Goal: Task Accomplishment & Management: Use online tool/utility

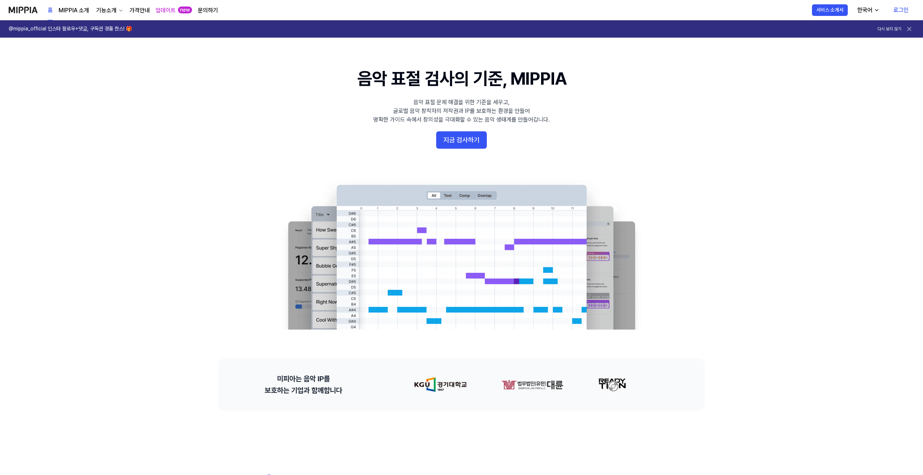
click at [890, 9] on link "로그인" at bounding box center [900, 10] width 27 height 20
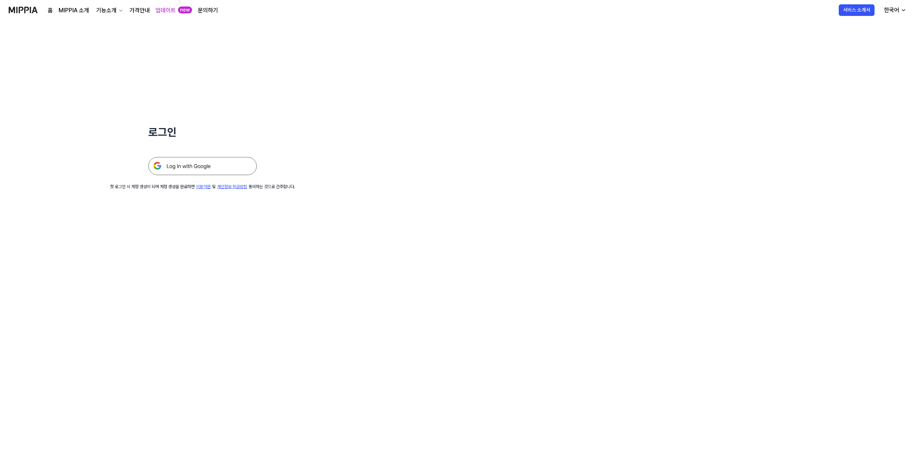
click at [252, 175] on img at bounding box center [202, 166] width 108 height 18
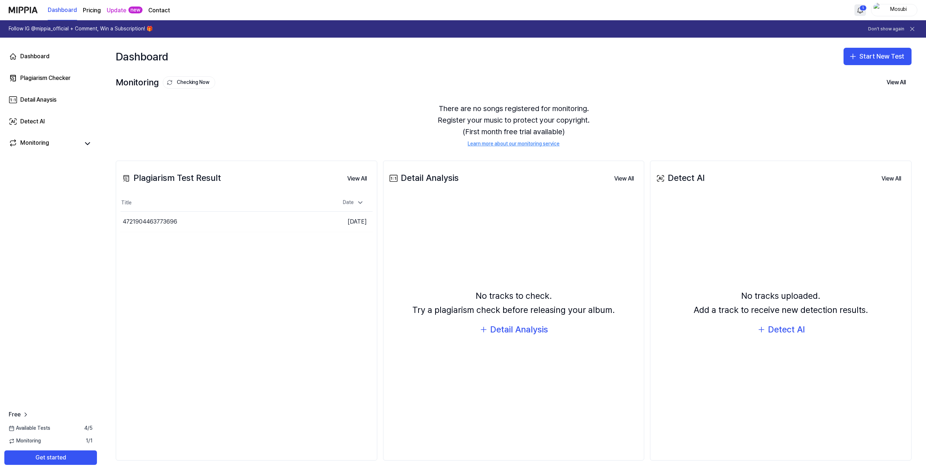
click at [855, 12] on html "Dashboard Pricing Update new Contact 1 Mosubi Follow IG @mippia_official + Comm…" at bounding box center [463, 237] width 926 height 475
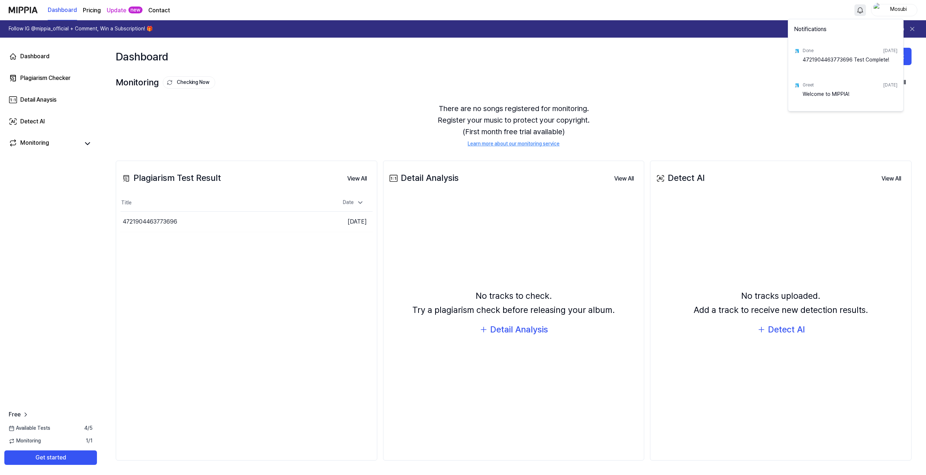
click at [855, 12] on html "Dashboard Pricing Update new Contact Mosubi Follow IG @mippia_official + Commen…" at bounding box center [463, 237] width 926 height 475
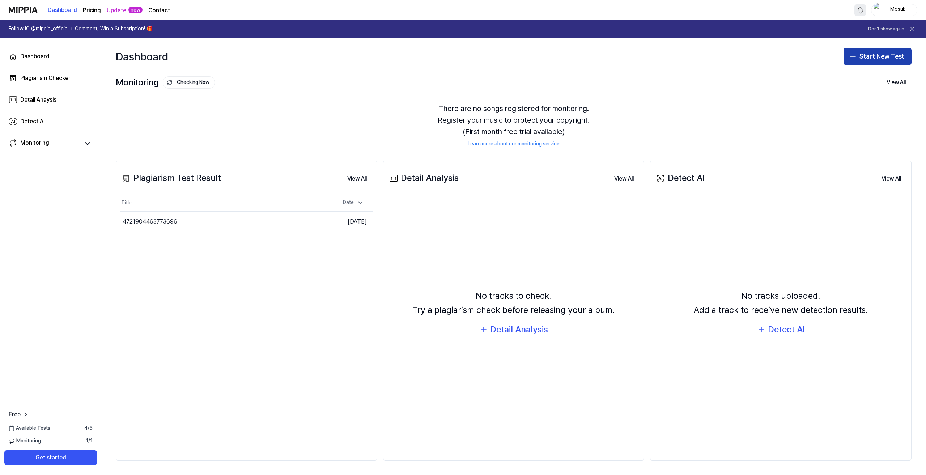
click at [888, 62] on button "Start New Test" at bounding box center [877, 56] width 68 height 17
click at [840, 84] on div "Plagiarism test" at bounding box center [844, 81] width 33 height 7
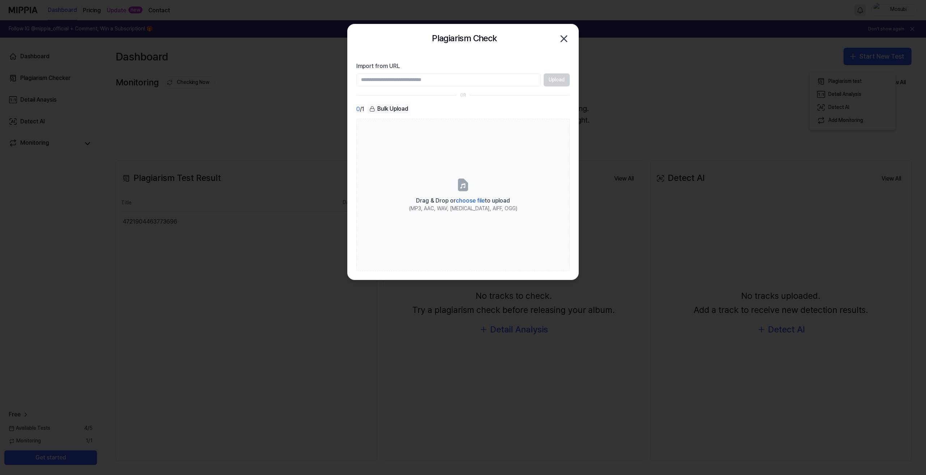
click at [563, 35] on icon "button" at bounding box center [564, 39] width 12 height 12
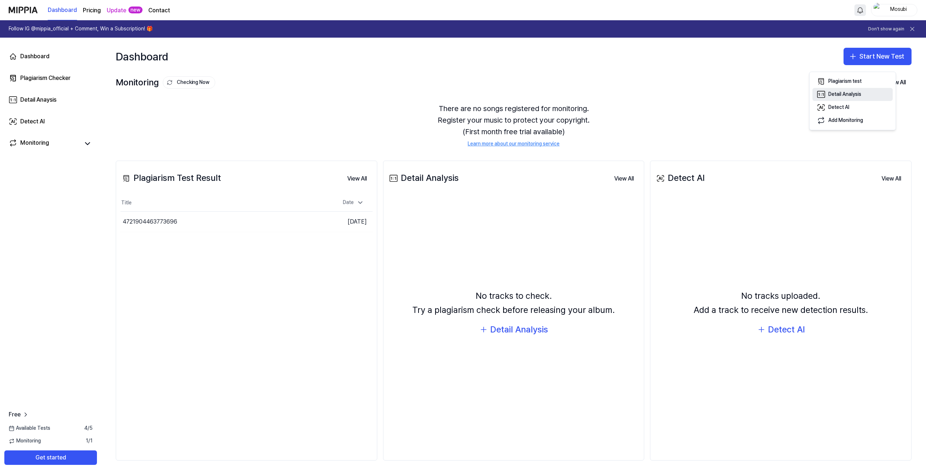
click at [846, 94] on div "Detail Analysis" at bounding box center [844, 94] width 33 height 7
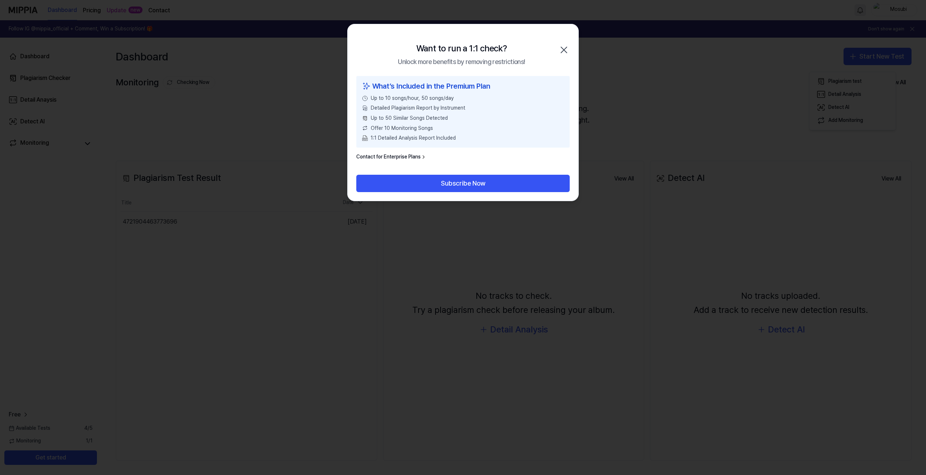
click at [563, 43] on div "Want to run a 1:1 check? Unlock more benefits by removing restrictions! Close" at bounding box center [462, 50] width 231 height 52
click at [561, 50] on icon "button" at bounding box center [564, 50] width 12 height 12
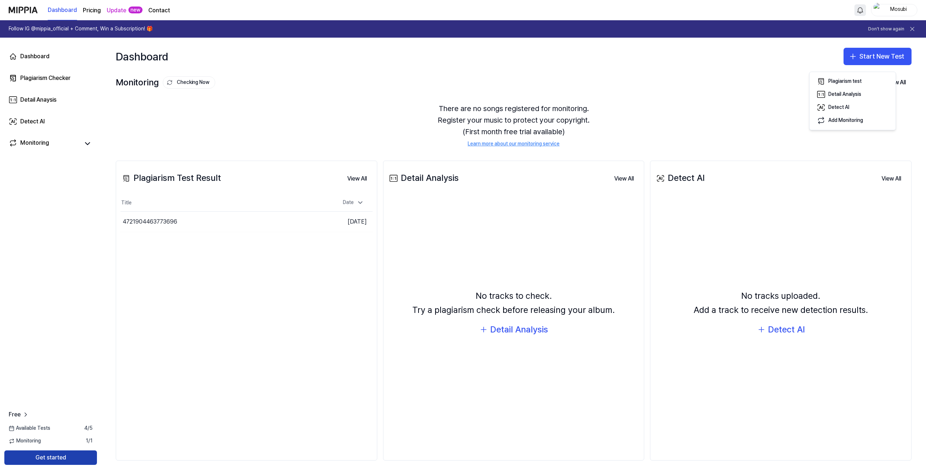
click at [71, 454] on button "Get started" at bounding box center [50, 457] width 93 height 14
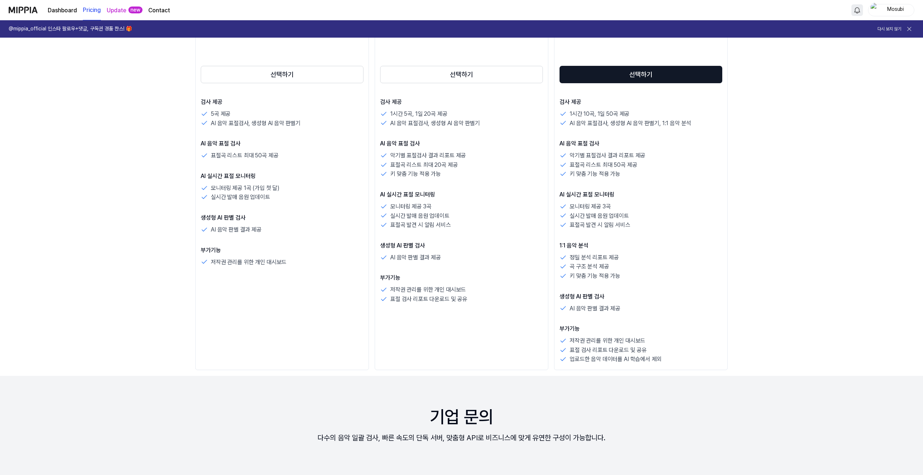
scroll to position [181, 0]
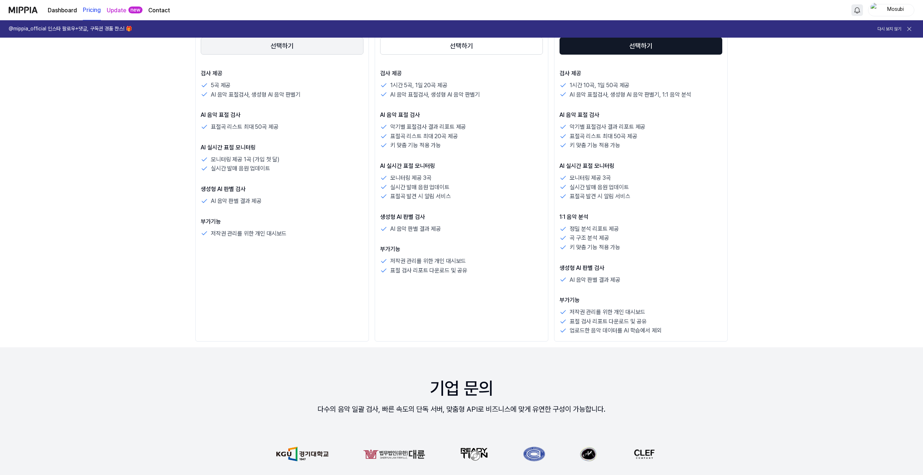
click at [249, 55] on button "선택하기" at bounding box center [282, 45] width 163 height 17
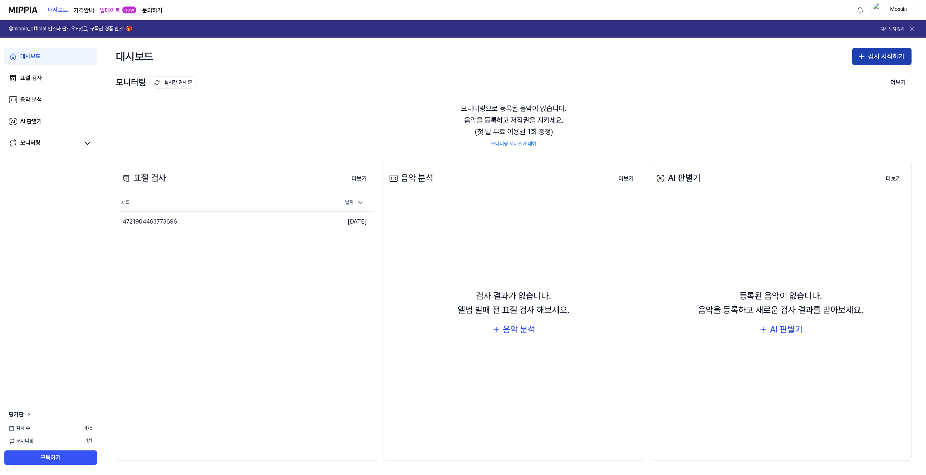
click at [873, 61] on button "검사 시작하기" at bounding box center [881, 56] width 59 height 17
click at [832, 85] on div "표절 검사" at bounding box center [837, 81] width 18 height 7
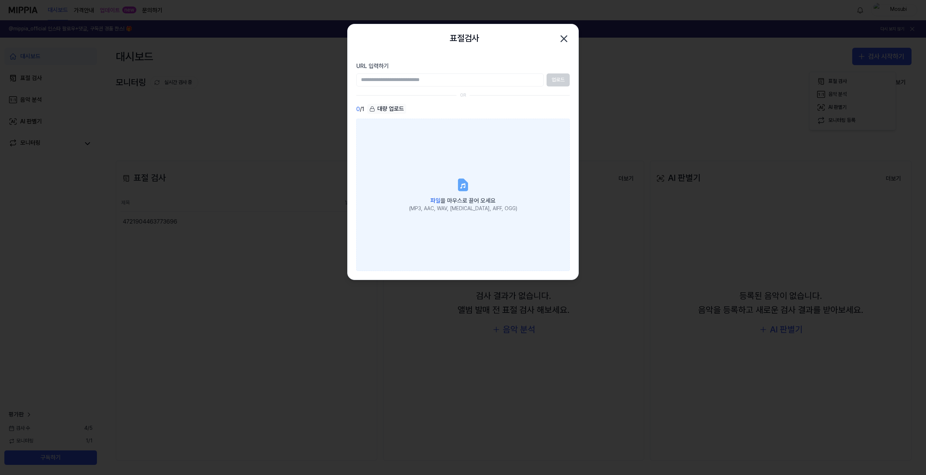
click at [474, 204] on span "파일 을 마우스로 끌어 오세요" at bounding box center [462, 200] width 65 height 7
click at [0, 0] on input "파일 을 마우스로 끌어 오세요 (MP3, AAC, WAV, [MEDICAL_DATA], AIFF, OGG)" at bounding box center [0, 0] width 0 height 0
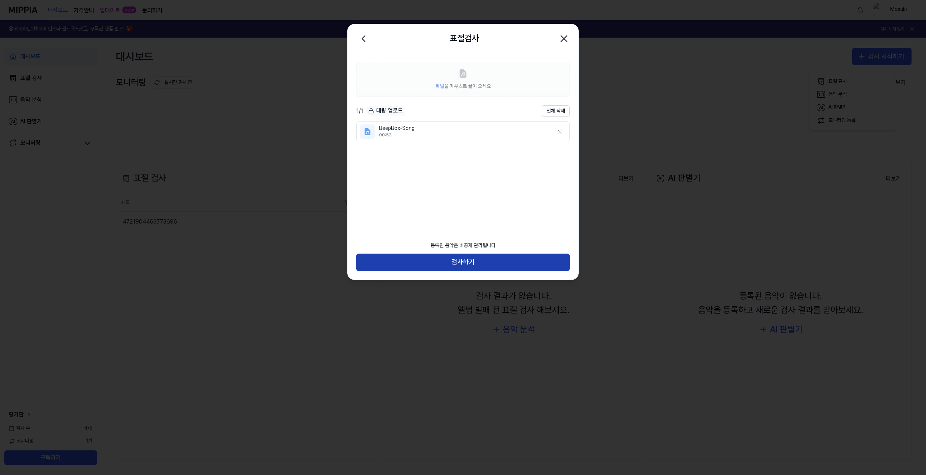
click at [430, 259] on button "검사하기" at bounding box center [462, 261] width 213 height 17
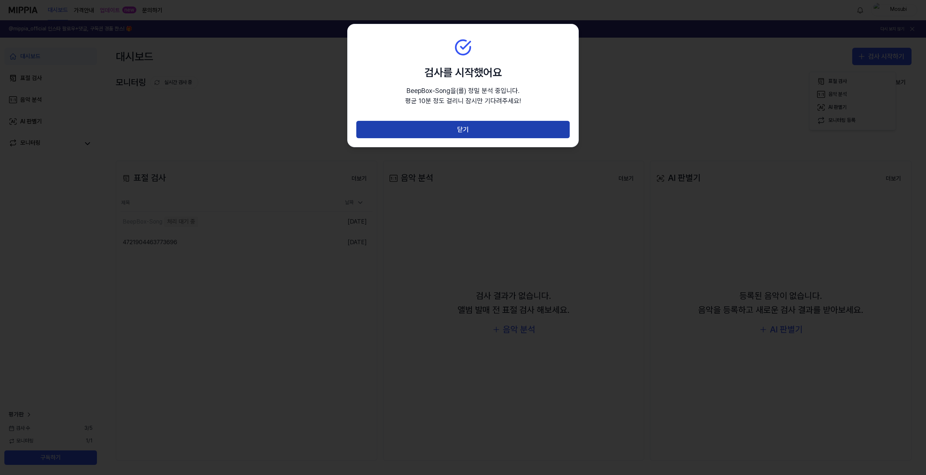
click at [448, 138] on button "닫기" at bounding box center [462, 129] width 213 height 17
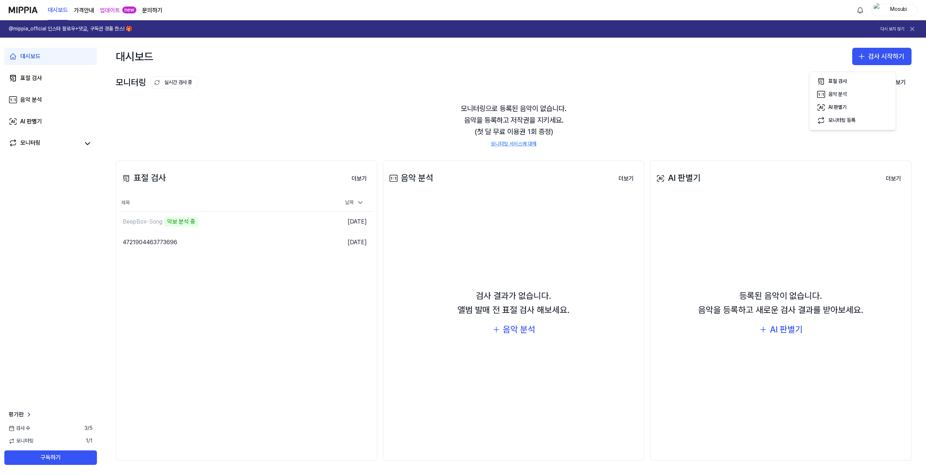
click at [716, 106] on div "모니터링으로 등록된 음악이 없습니다. 음악을 등록하고 저작권을 지키세요. (첫 달 무료 이용권 1회 증정) 모니터링 서비스에 대해" at bounding box center [513, 125] width 795 height 62
click at [885, 89] on button "더보기" at bounding box center [897, 82] width 27 height 14
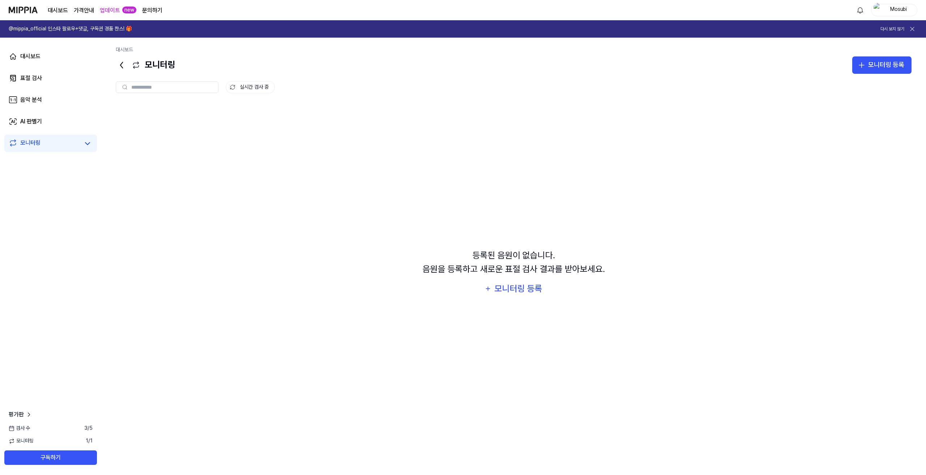
click at [127, 71] on icon at bounding box center [122, 65] width 12 height 12
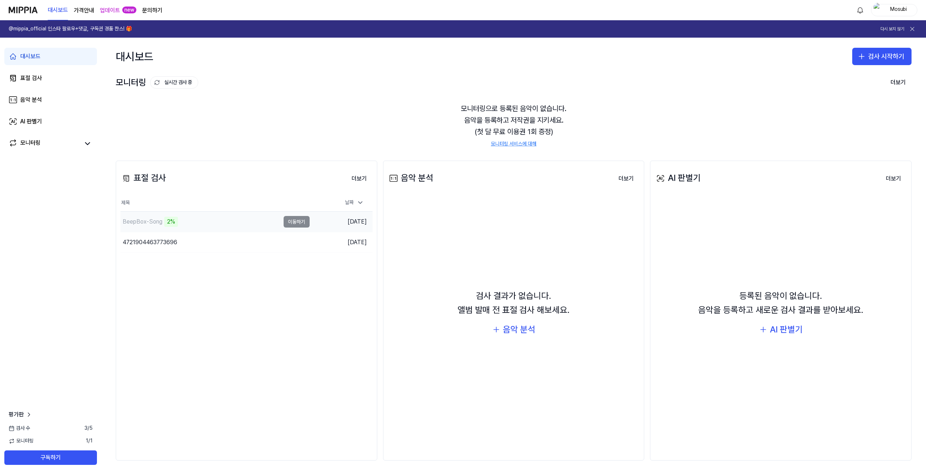
click at [299, 232] on td "BeepBox-Song 2% 이동하기" at bounding box center [214, 222] width 189 height 20
click at [301, 232] on td "BeepBox-Song 2% 이동하기" at bounding box center [214, 222] width 189 height 20
click at [306, 248] on button "이동하기" at bounding box center [296, 242] width 26 height 12
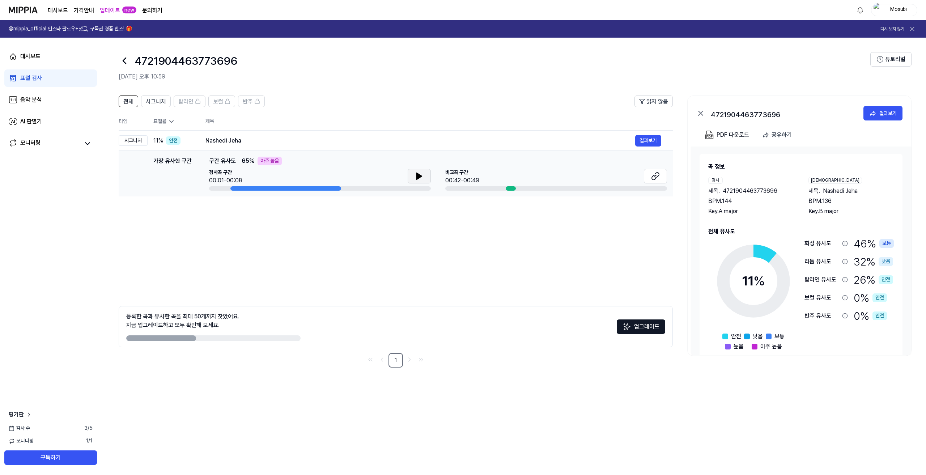
click at [417, 179] on icon at bounding box center [419, 176] width 5 height 7
click at [420, 179] on icon at bounding box center [420, 176] width 1 height 6
click at [505, 191] on div at bounding box center [510, 188] width 10 height 4
click at [421, 183] on button at bounding box center [418, 176] width 23 height 14
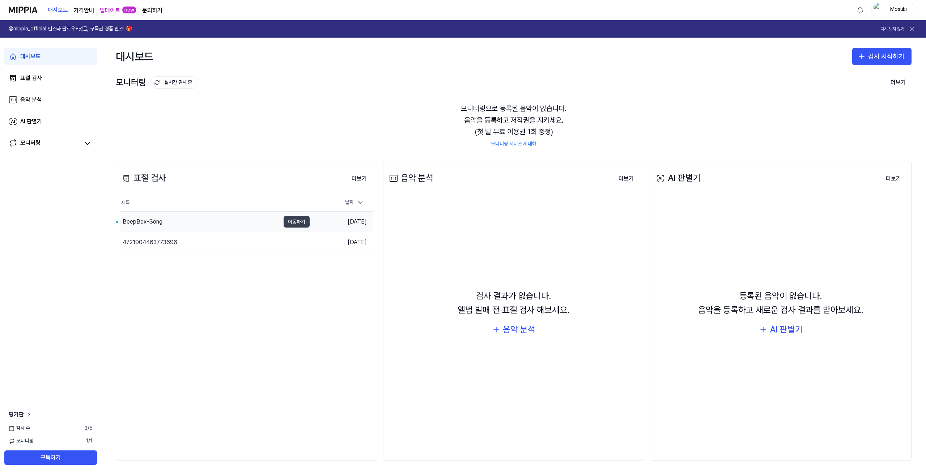
click at [304, 227] on button "이동하기" at bounding box center [296, 222] width 26 height 12
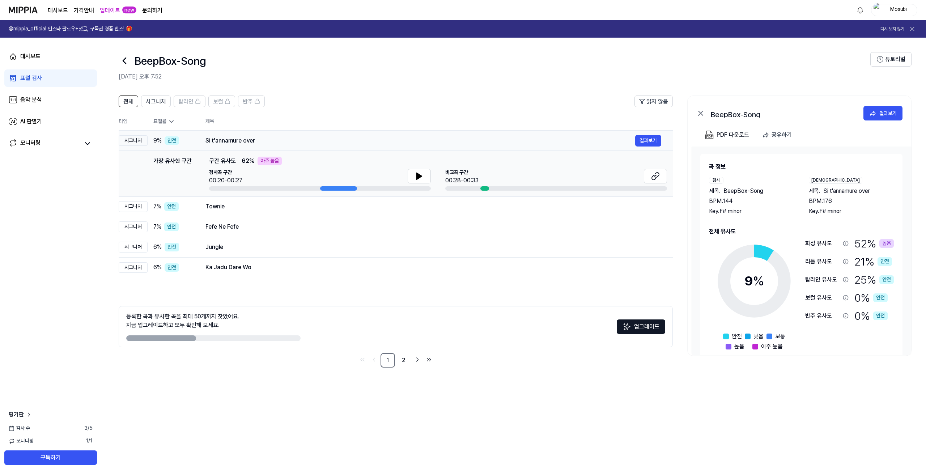
click at [148, 146] on div "시그니처" at bounding box center [133, 140] width 29 height 11
click at [173, 123] on icon at bounding box center [172, 122] width 4 height 2
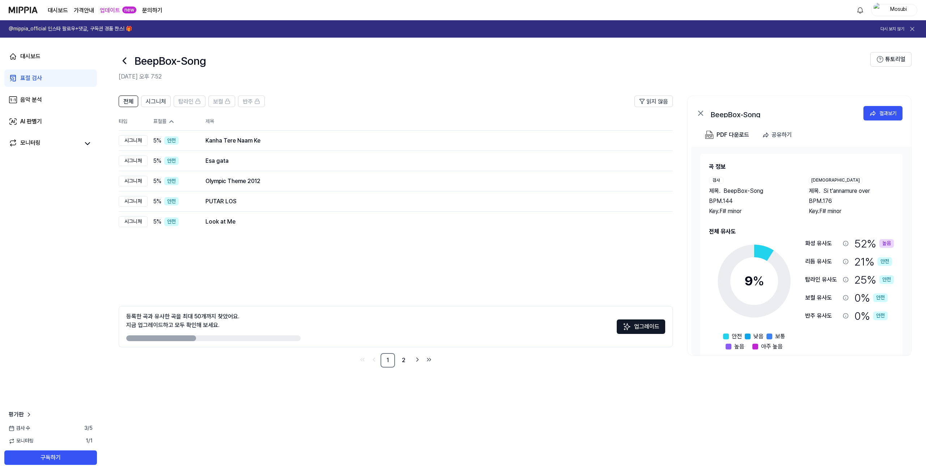
click at [173, 123] on icon at bounding box center [172, 122] width 4 height 2
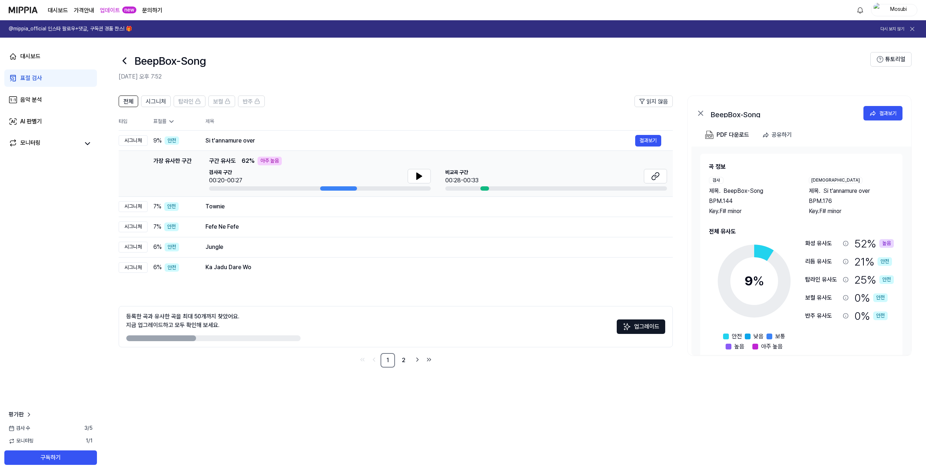
click at [175, 125] on icon at bounding box center [171, 121] width 7 height 7
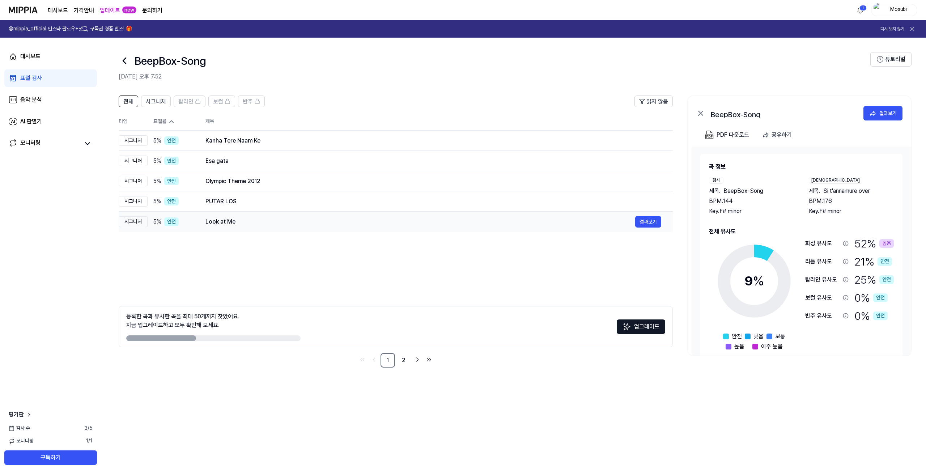
click at [245, 226] on div "Look at Me" at bounding box center [420, 221] width 430 height 9
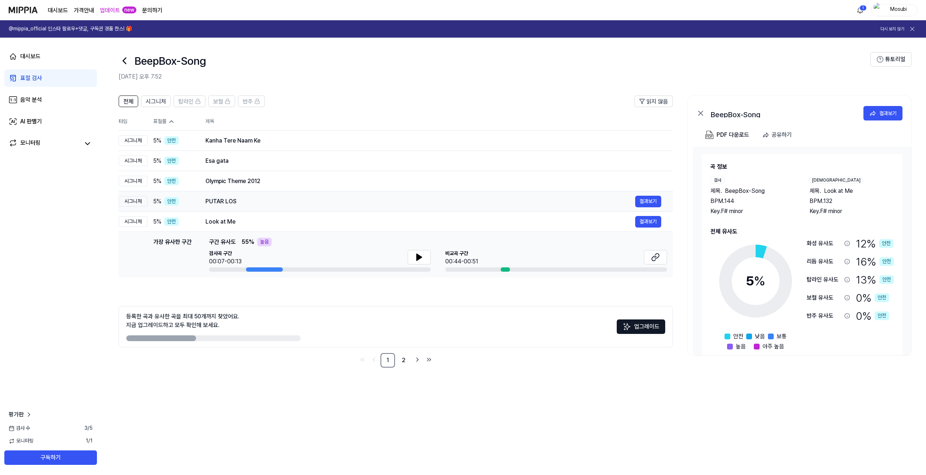
click at [262, 212] on td "PUTAR LOS 결과보기" at bounding box center [433, 201] width 479 height 20
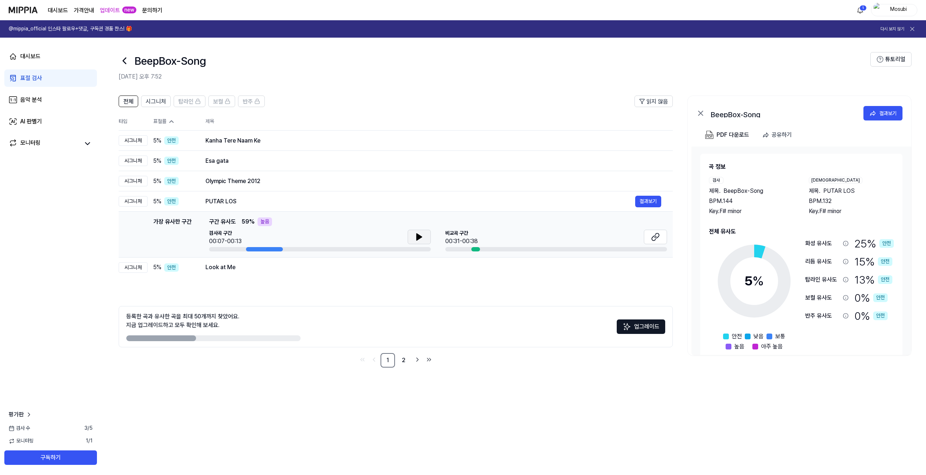
click at [418, 244] on button at bounding box center [418, 237] width 23 height 14
click at [417, 240] on icon at bounding box center [417, 237] width 1 height 6
click at [398, 367] on link "2" at bounding box center [403, 360] width 14 height 14
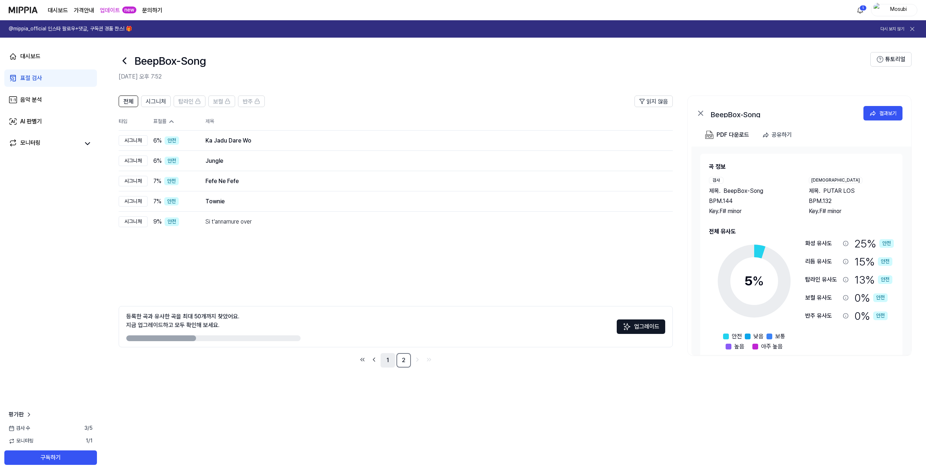
click at [380, 367] on link "1" at bounding box center [387, 360] width 14 height 14
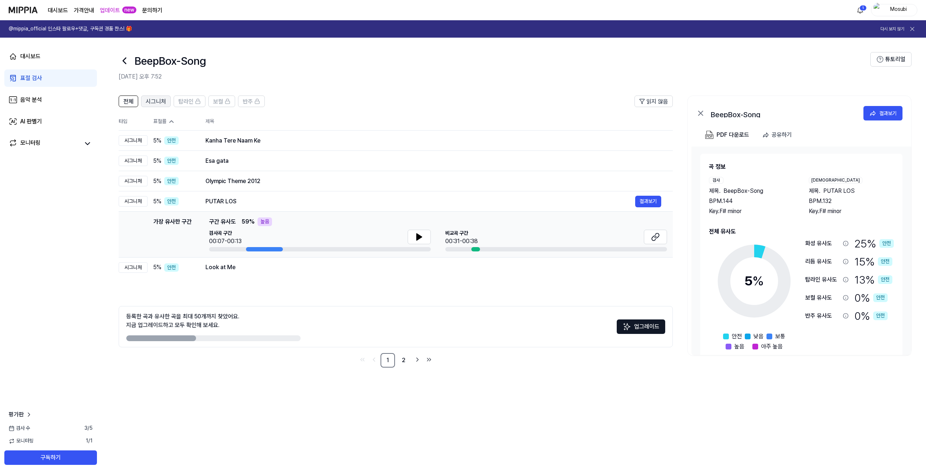
click at [166, 106] on span "시그니처" at bounding box center [156, 101] width 20 height 9
click at [133, 106] on span "전체" at bounding box center [128, 101] width 10 height 9
click at [879, 117] on div "결과보기" at bounding box center [887, 113] width 17 height 8
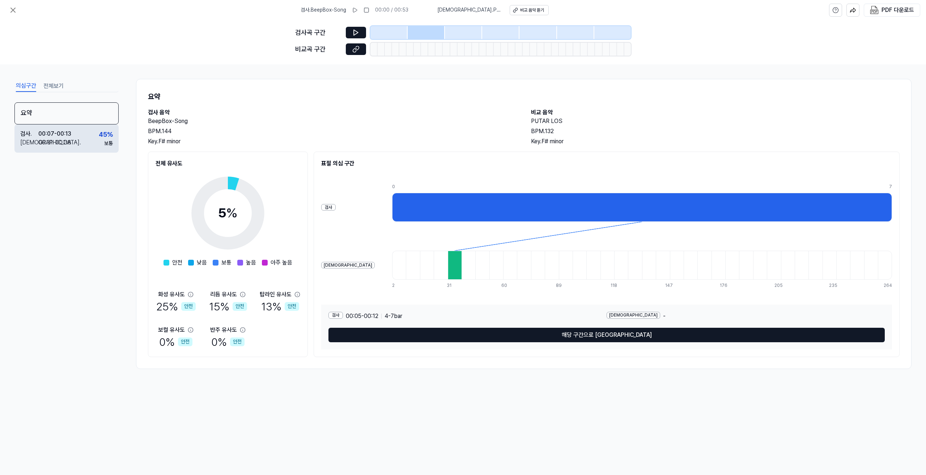
click at [95, 153] on div "검사 . 00:07 - 00:13 비교 . 00:31 - 00:38 45 % 보통" at bounding box center [66, 138] width 104 height 28
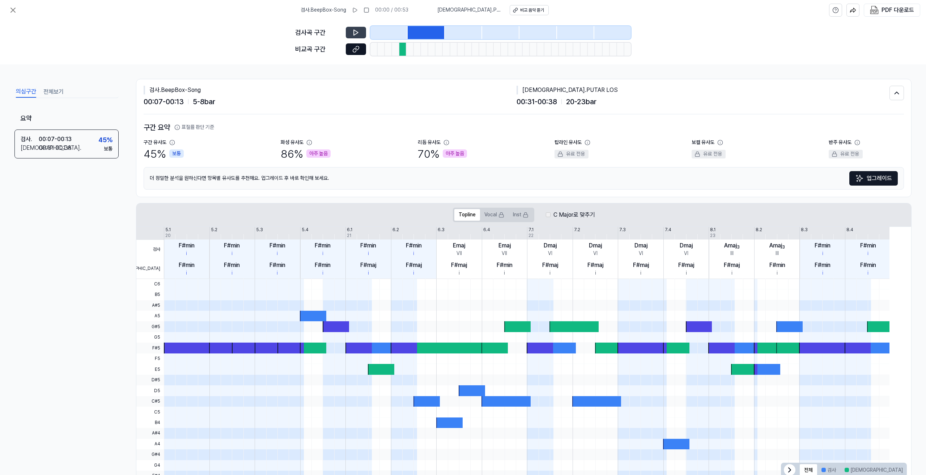
click at [354, 35] on icon at bounding box center [356, 32] width 4 height 5
click at [356, 35] on icon at bounding box center [356, 32] width 1 height 5
click at [352, 53] on icon at bounding box center [355, 49] width 7 height 7
